Goal: Task Accomplishment & Management: Manage account settings

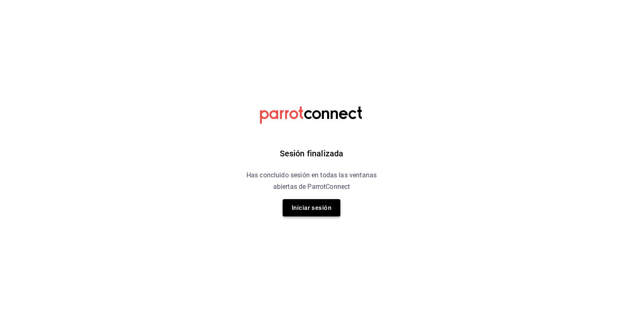
click at [331, 207] on button "Iniciar sesión" at bounding box center [312, 207] width 58 height 17
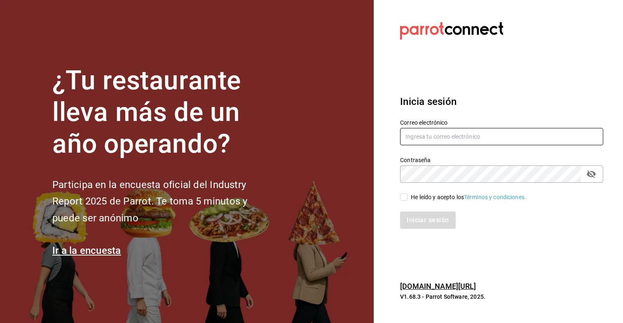
click at [425, 140] on input "text" at bounding box center [501, 136] width 203 height 17
type input "[EMAIL_ADDRESS][DOMAIN_NAME]"
click at [403, 199] on input "He leído y acepto los Términos y condiciones." at bounding box center [403, 197] width 7 height 7
checkbox input "true"
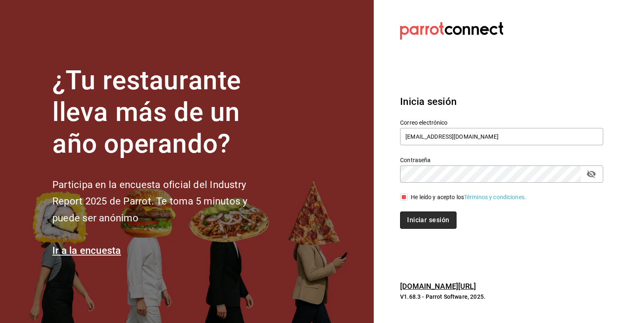
click at [417, 221] on button "Iniciar sesión" at bounding box center [428, 220] width 56 height 17
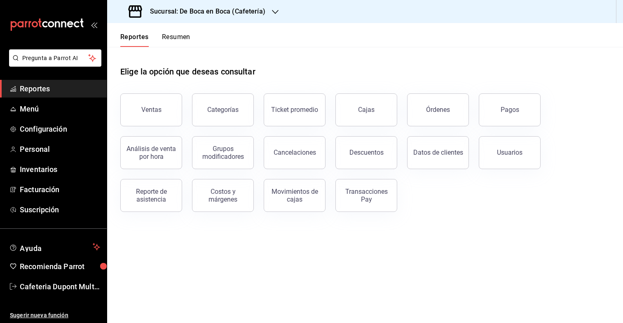
click at [186, 7] on h3 "Sucursal: De Boca en Boca (Cafetería)" at bounding box center [204, 12] width 122 height 10
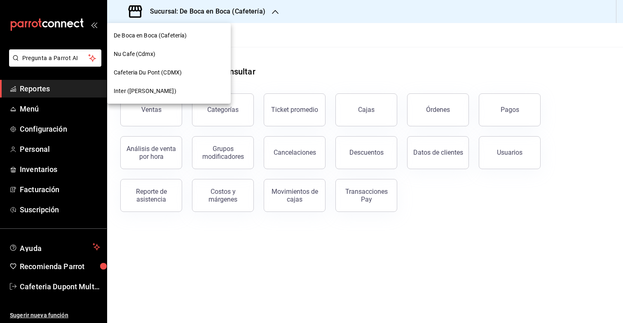
click at [168, 89] on div "Inter ([PERSON_NAME])" at bounding box center [169, 91] width 110 height 9
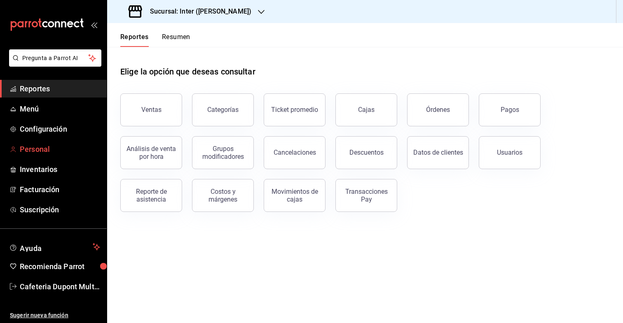
click at [51, 149] on span "Personal" at bounding box center [60, 149] width 80 height 11
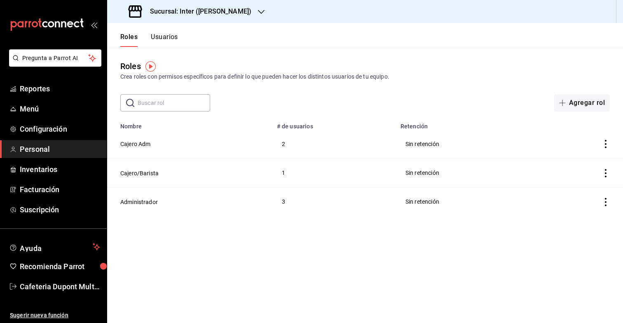
click at [161, 31] on div "Roles Usuarios" at bounding box center [142, 35] width 71 height 24
click at [161, 35] on button "Usuarios" at bounding box center [164, 40] width 27 height 14
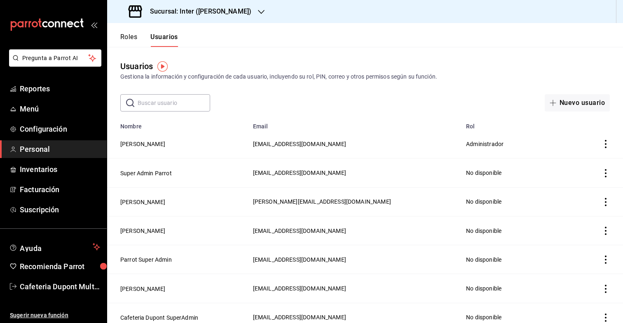
scroll to position [209, 0]
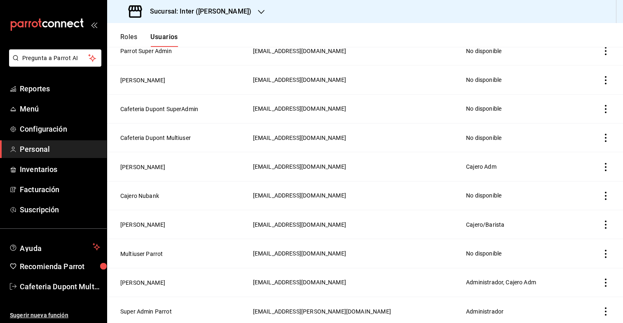
click at [606, 165] on icon "actions" at bounding box center [605, 167] width 8 height 8
click at [143, 164] on div at bounding box center [311, 161] width 623 height 323
click at [143, 164] on button "[PERSON_NAME]" at bounding box center [142, 167] width 45 height 8
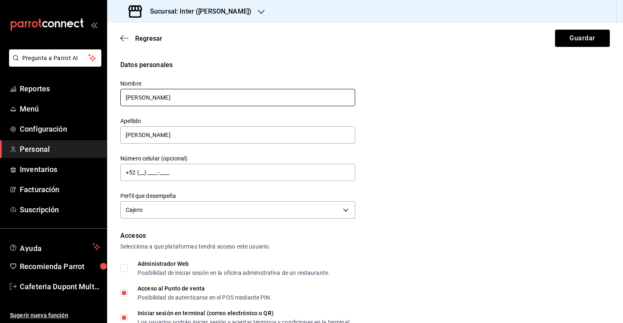
click at [166, 100] on input "[PERSON_NAME]" at bounding box center [237, 97] width 235 height 17
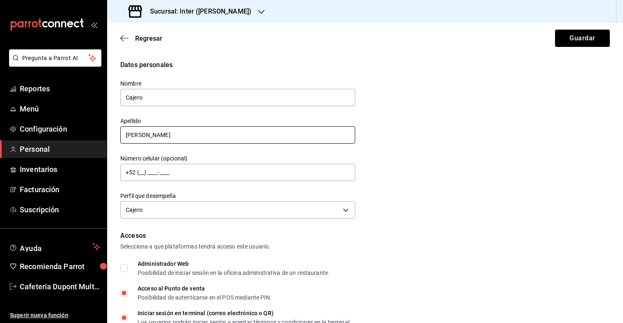
type input "Cajero"
click at [148, 136] on input "[PERSON_NAME]" at bounding box center [237, 134] width 235 height 17
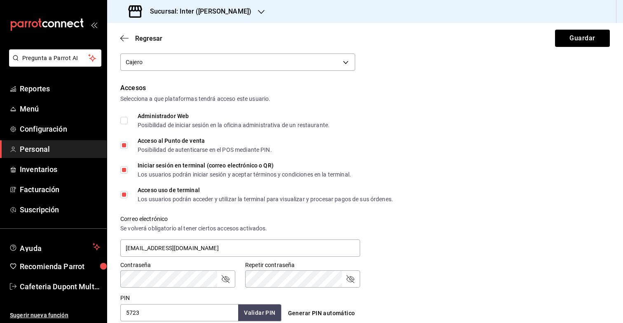
scroll to position [187, 0]
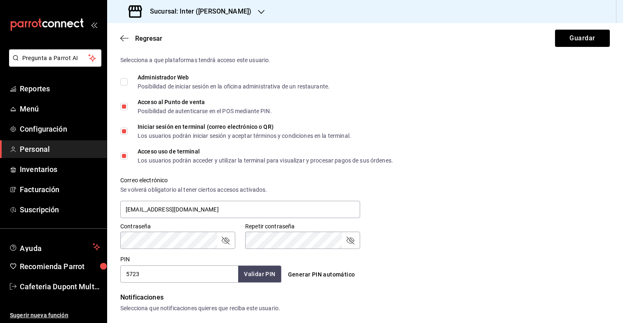
type input "Inter"
click at [229, 243] on icon "passwordField" at bounding box center [225, 241] width 10 height 10
click at [172, 278] on input "5723" at bounding box center [179, 274] width 118 height 17
click at [348, 242] on icon "passwordField" at bounding box center [350, 241] width 10 height 10
click at [295, 214] on input "[EMAIL_ADDRESS][DOMAIN_NAME]" at bounding box center [240, 209] width 240 height 17
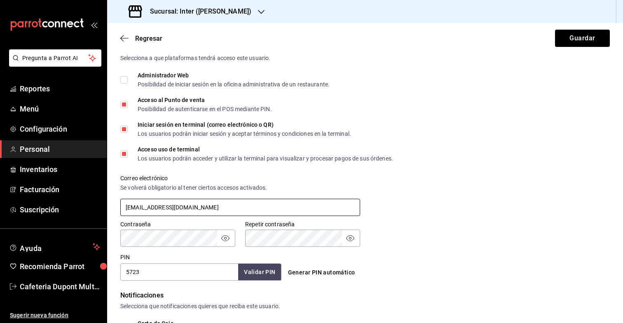
scroll to position [161, 0]
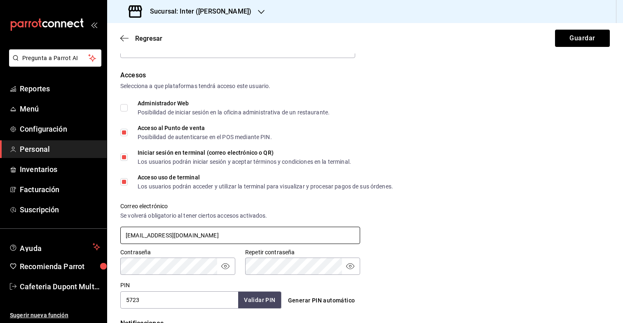
click at [161, 238] on input "[EMAIL_ADDRESS][DOMAIN_NAME]" at bounding box center [240, 235] width 240 height 17
type input "[EMAIL_ADDRESS][DOMAIN_NAME]"
click at [380, 251] on div "Contraseña Contraseña Repetir contraseña Repetir contraseña" at bounding box center [359, 257] width 499 height 36
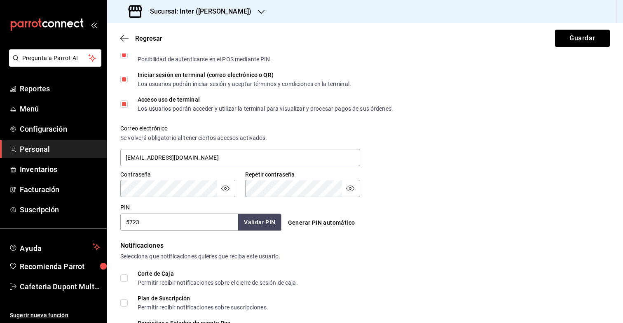
scroll to position [248, 0]
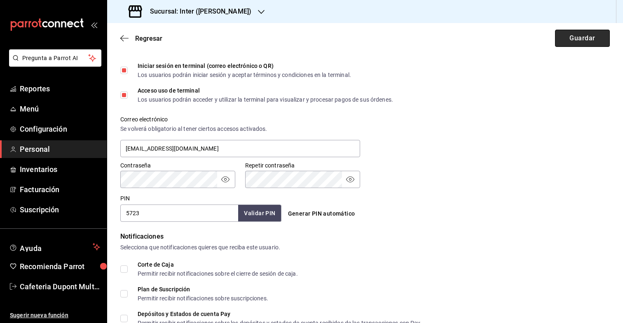
click at [583, 39] on button "Guardar" at bounding box center [582, 38] width 55 height 17
